Goal: Task Accomplishment & Management: Use online tool/utility

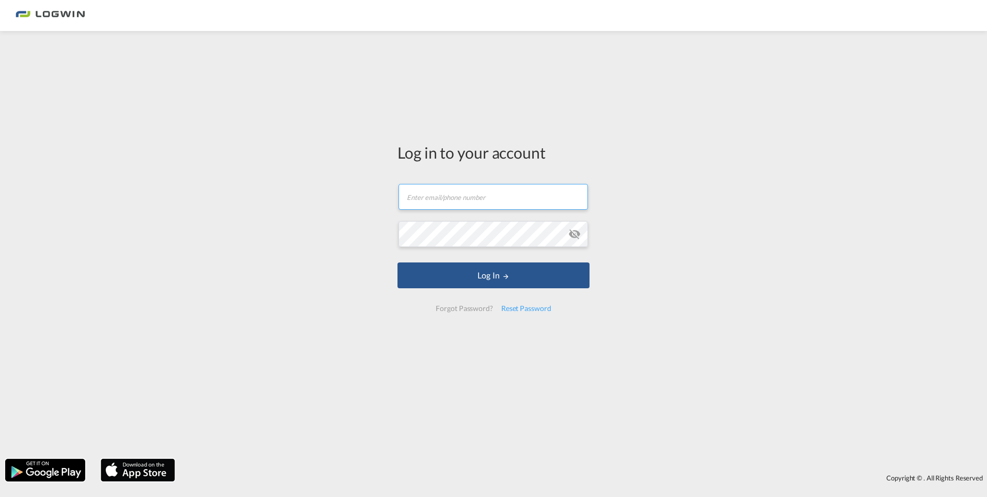
click at [549, 205] on input "text" at bounding box center [492, 197] width 189 height 26
type input "[EMAIL_ADDRESS][PERSON_NAME][DOMAIN_NAME]"
click at [578, 236] on md-icon "icon-eye-off" at bounding box center [574, 234] width 12 height 12
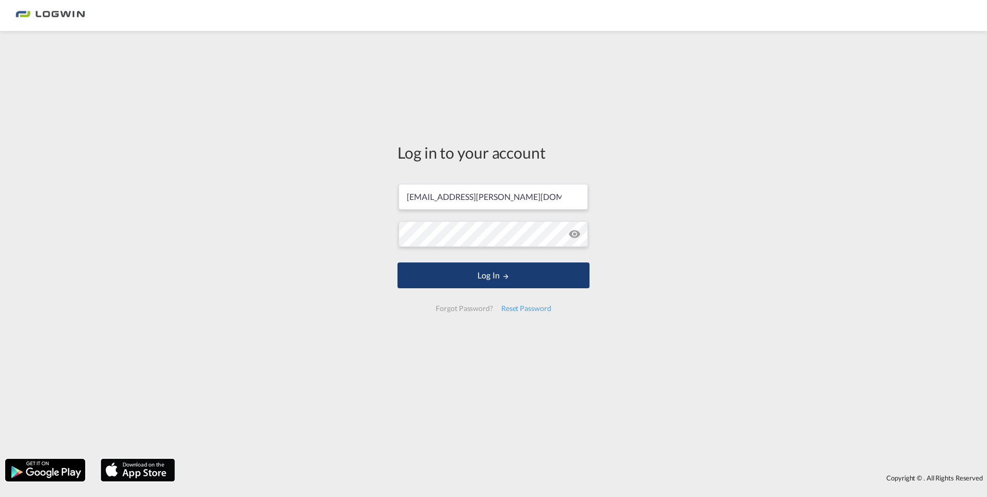
click at [500, 273] on button "Log In" at bounding box center [493, 275] width 192 height 26
